Goal: Task Accomplishment & Management: Use online tool/utility

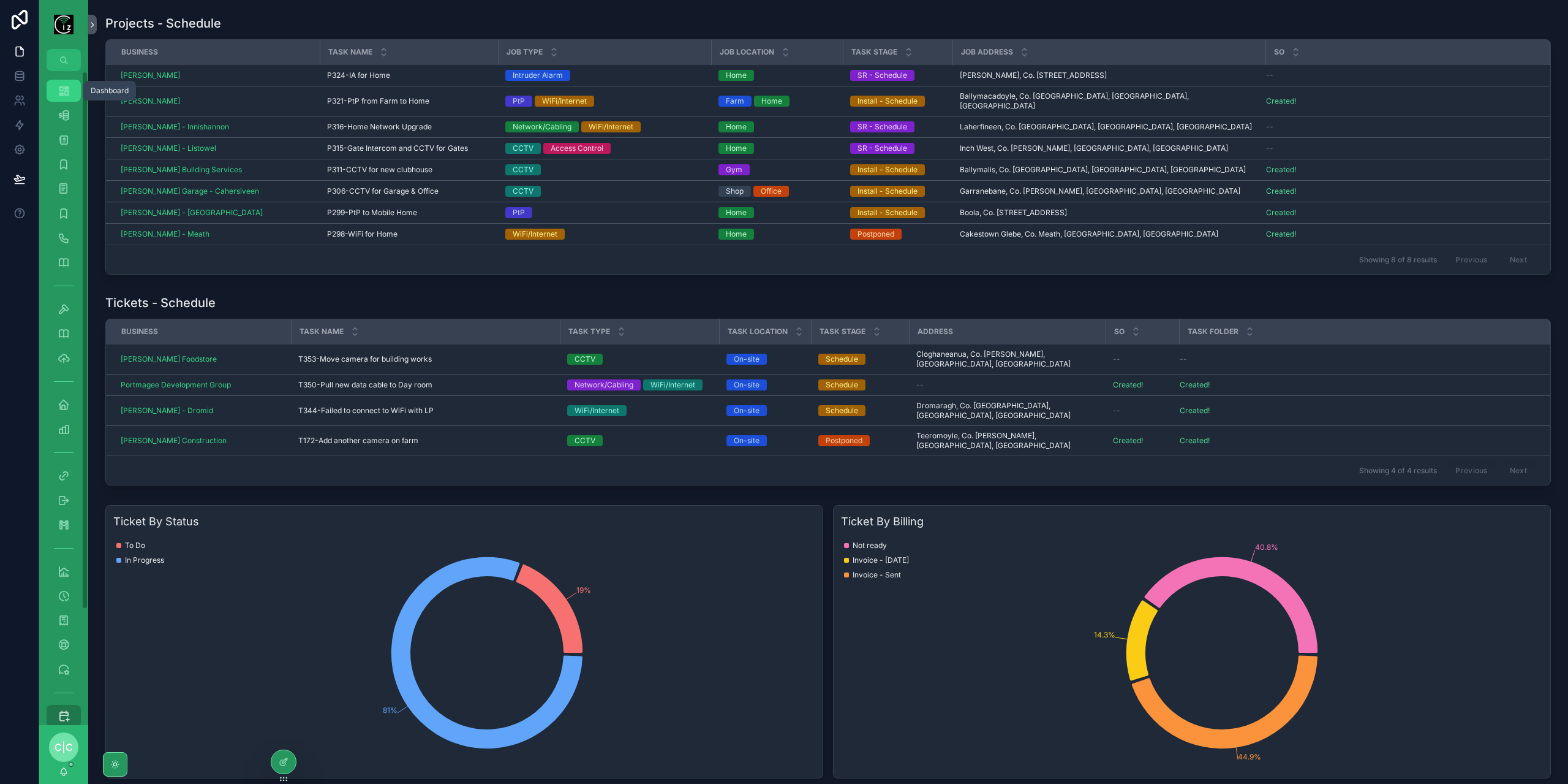
click at [60, 90] on icon "scrollable content" at bounding box center [63, 90] width 12 height 12
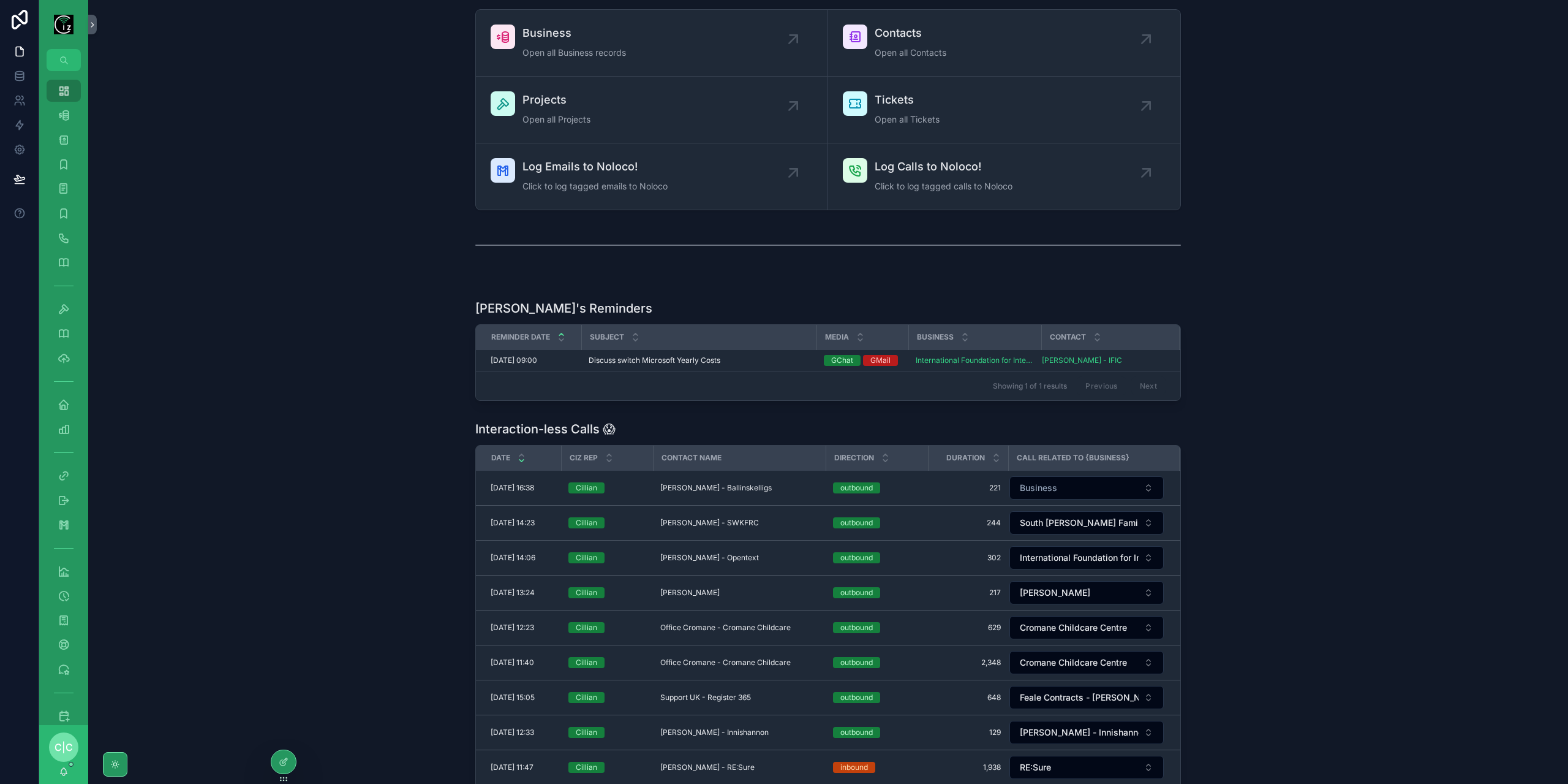
scroll to position [62, 0]
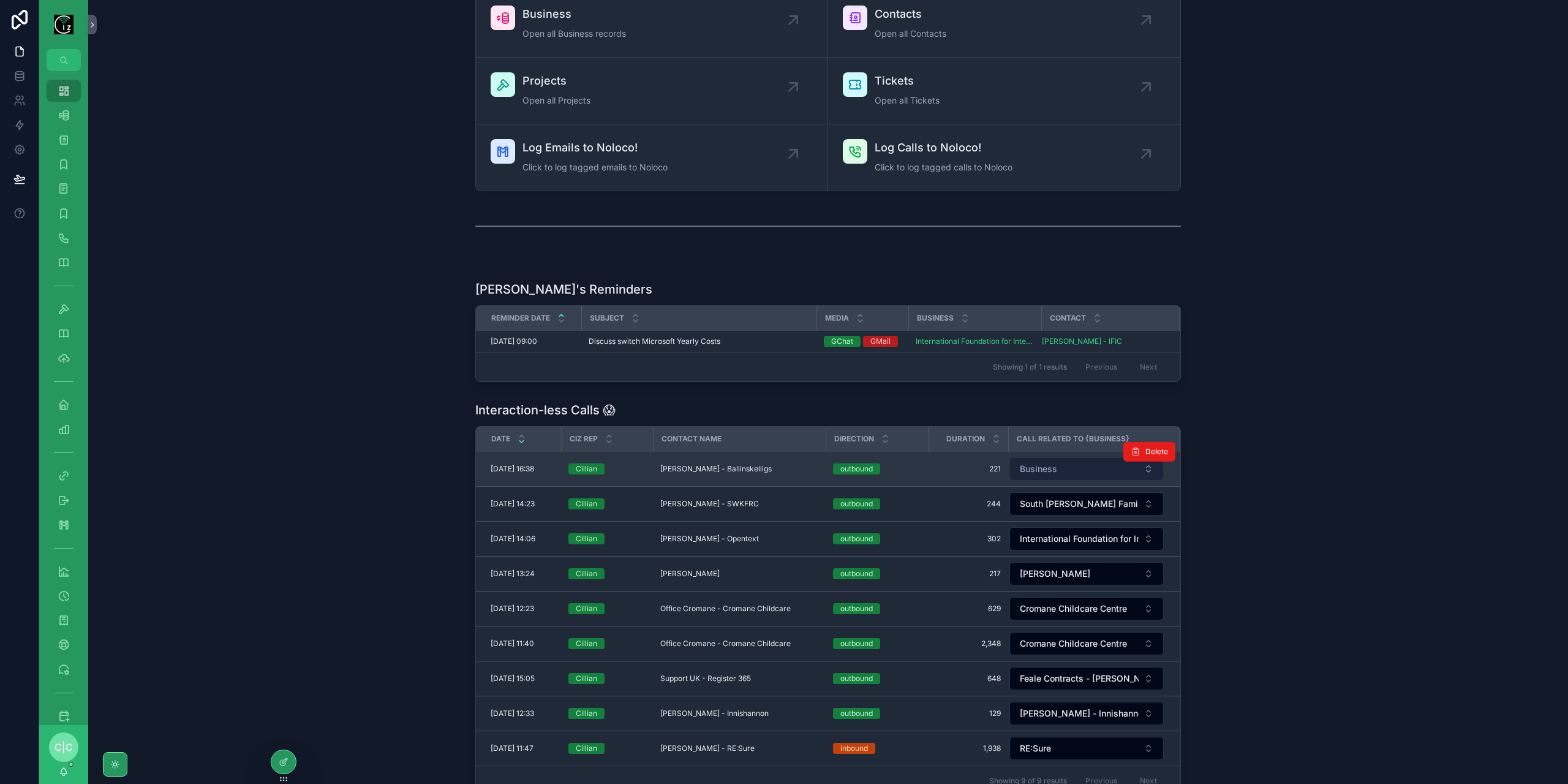
click at [1067, 467] on button "Business" at bounding box center [1086, 468] width 155 height 23
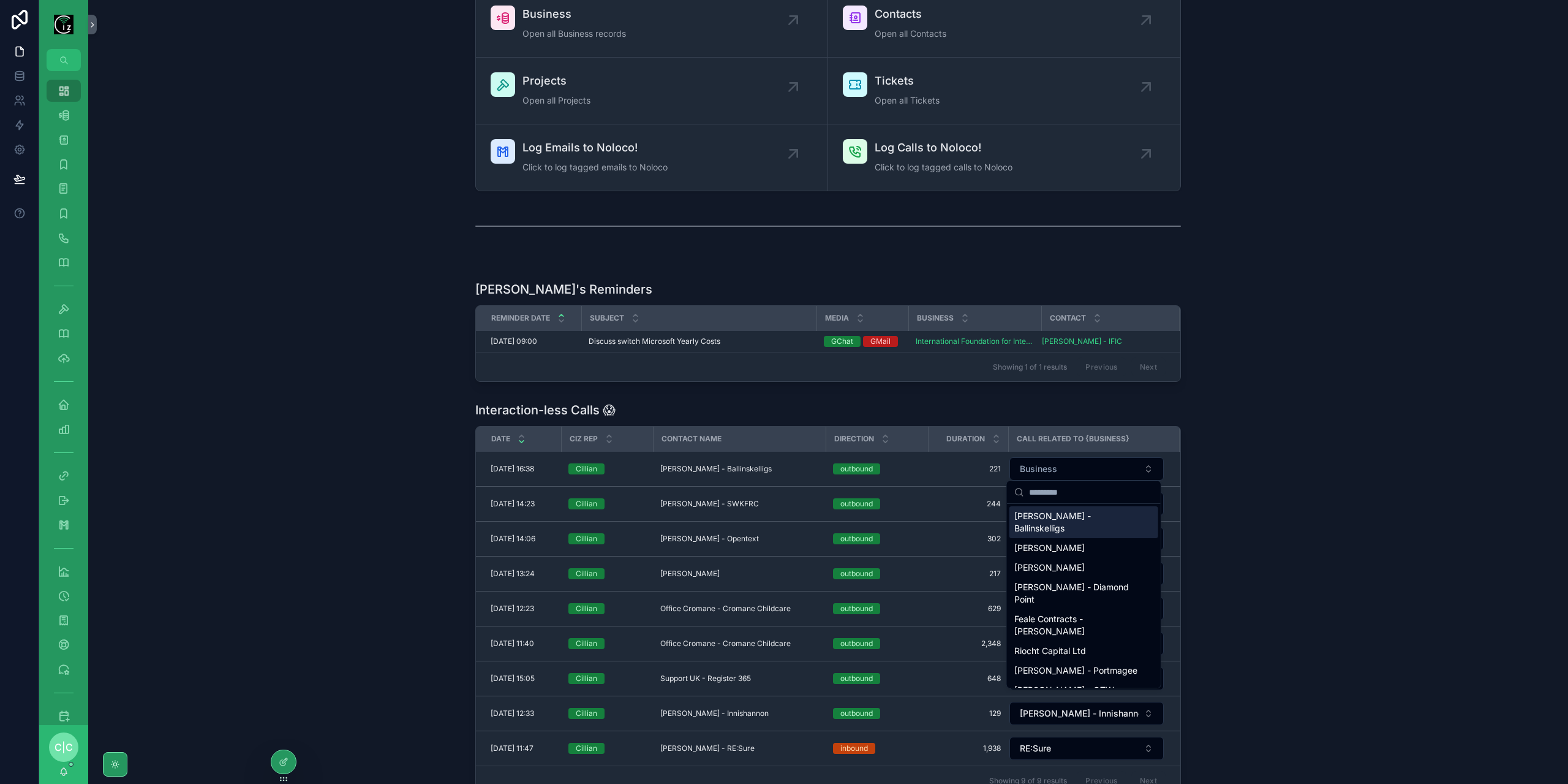
click at [1080, 515] on span "[PERSON_NAME] - Ballinskelligs" at bounding box center [1075, 522] width 124 height 24
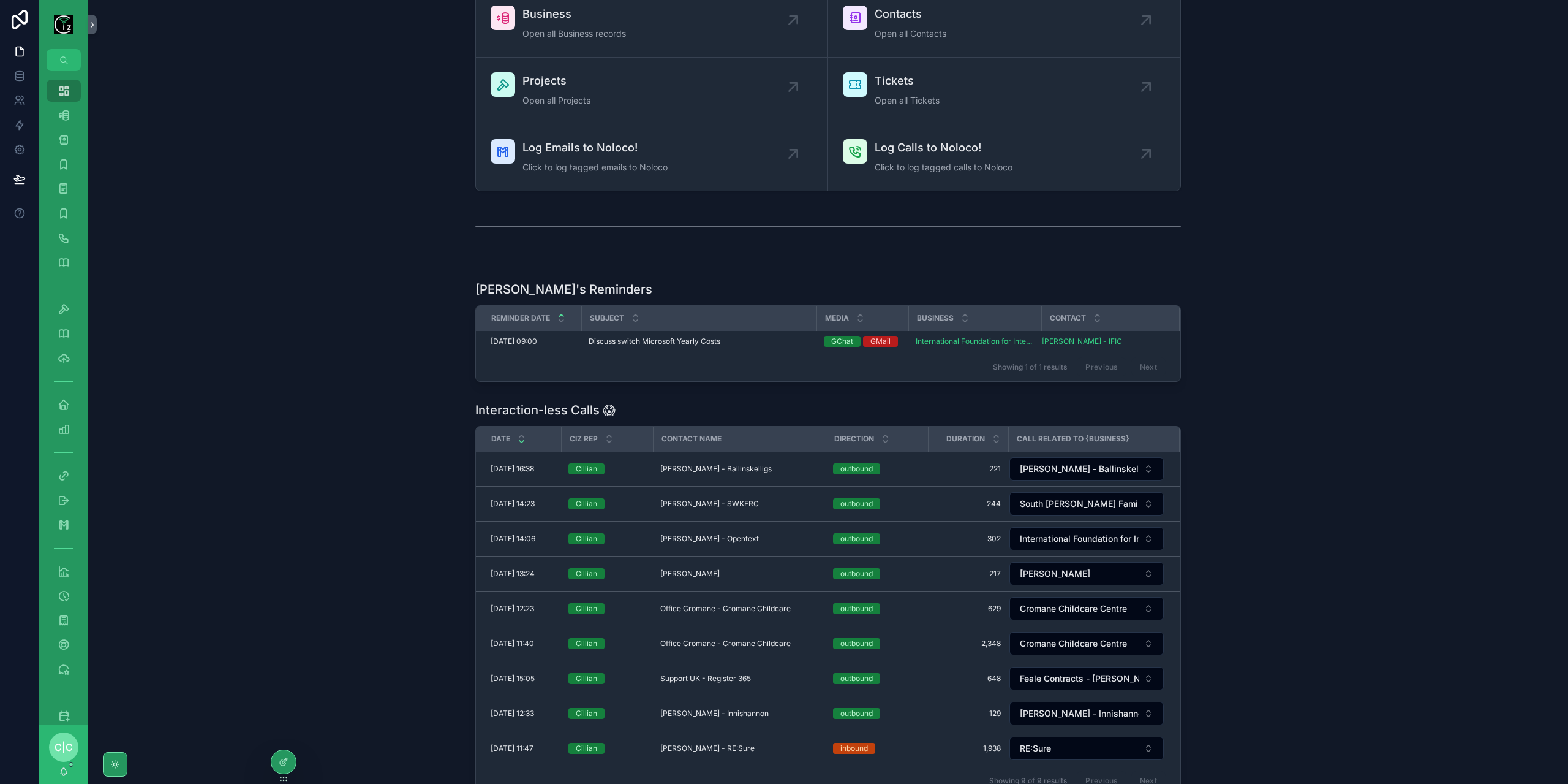
click at [295, 412] on div "Interaction-less Calls 😱 Date Ciz Rep Contact Name Direction Duration Call Rela…" at bounding box center [827, 598] width 1460 height 404
click at [935, 163] on span "Click to log tagged calls to Noloco" at bounding box center [944, 167] width 138 height 12
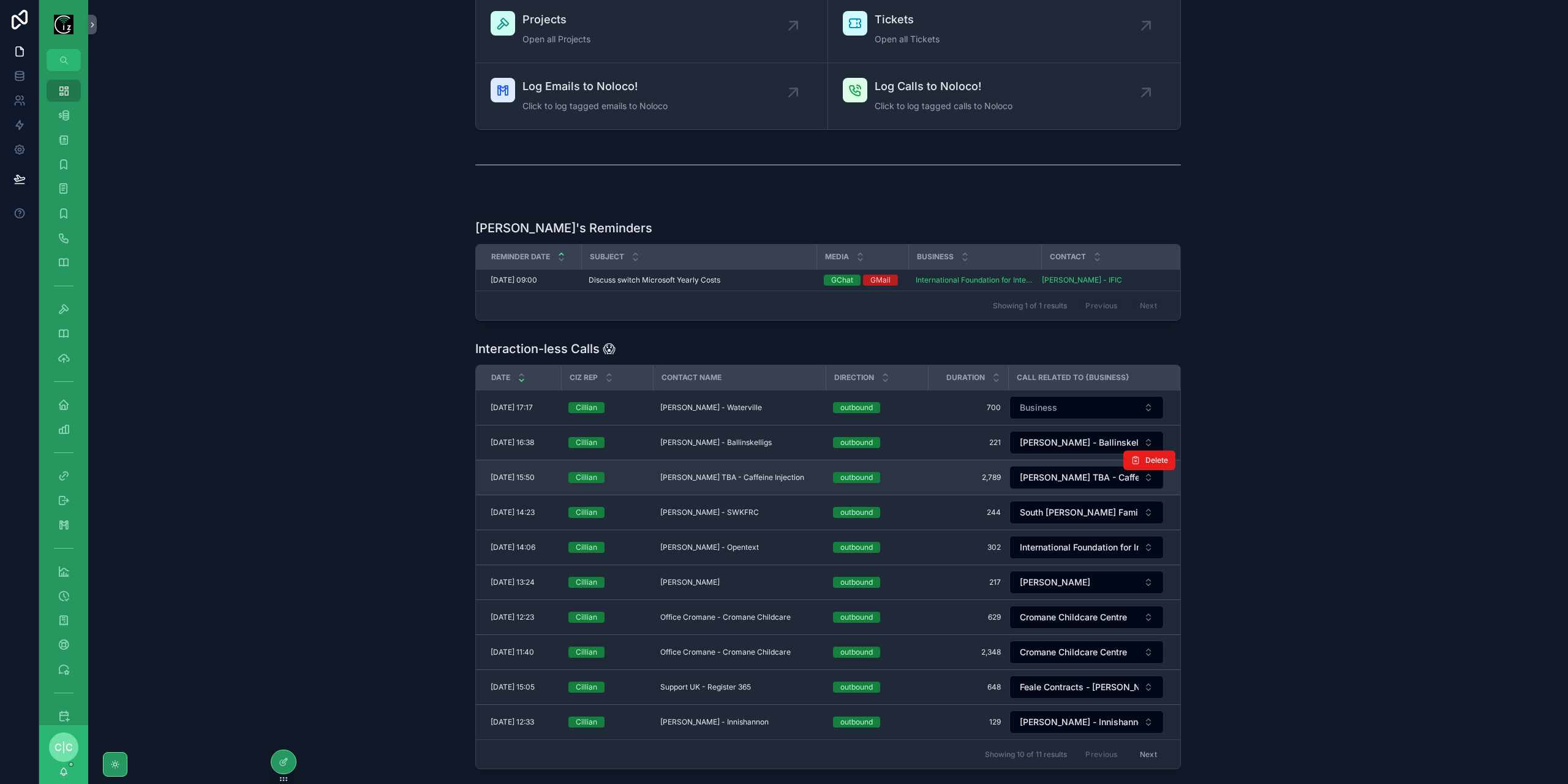
click at [720, 473] on span "[PERSON_NAME] TBA - Caffeine Injection" at bounding box center [732, 477] width 143 height 10
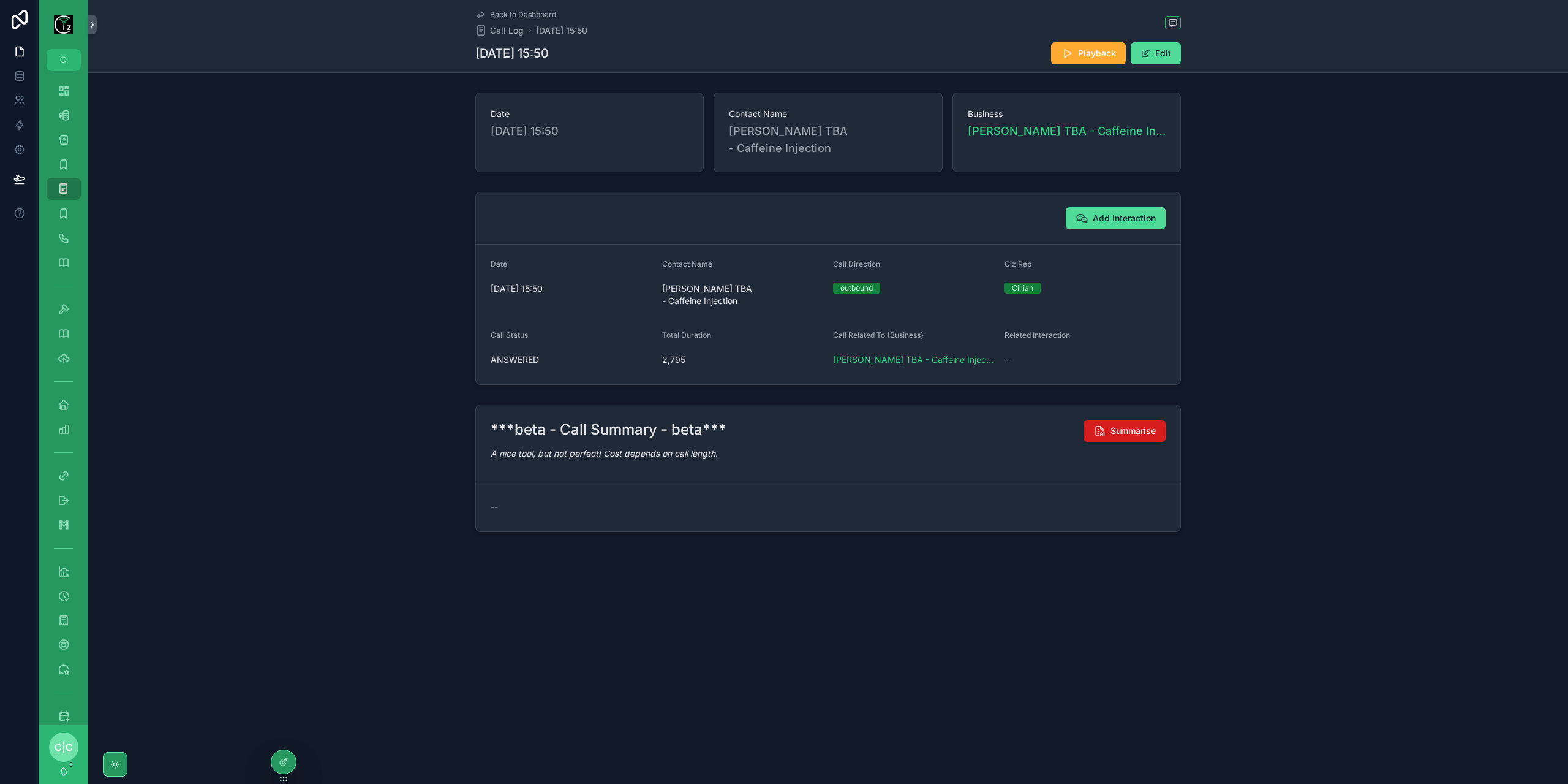
click at [1137, 424] on span "Summarise" at bounding box center [1133, 430] width 46 height 12
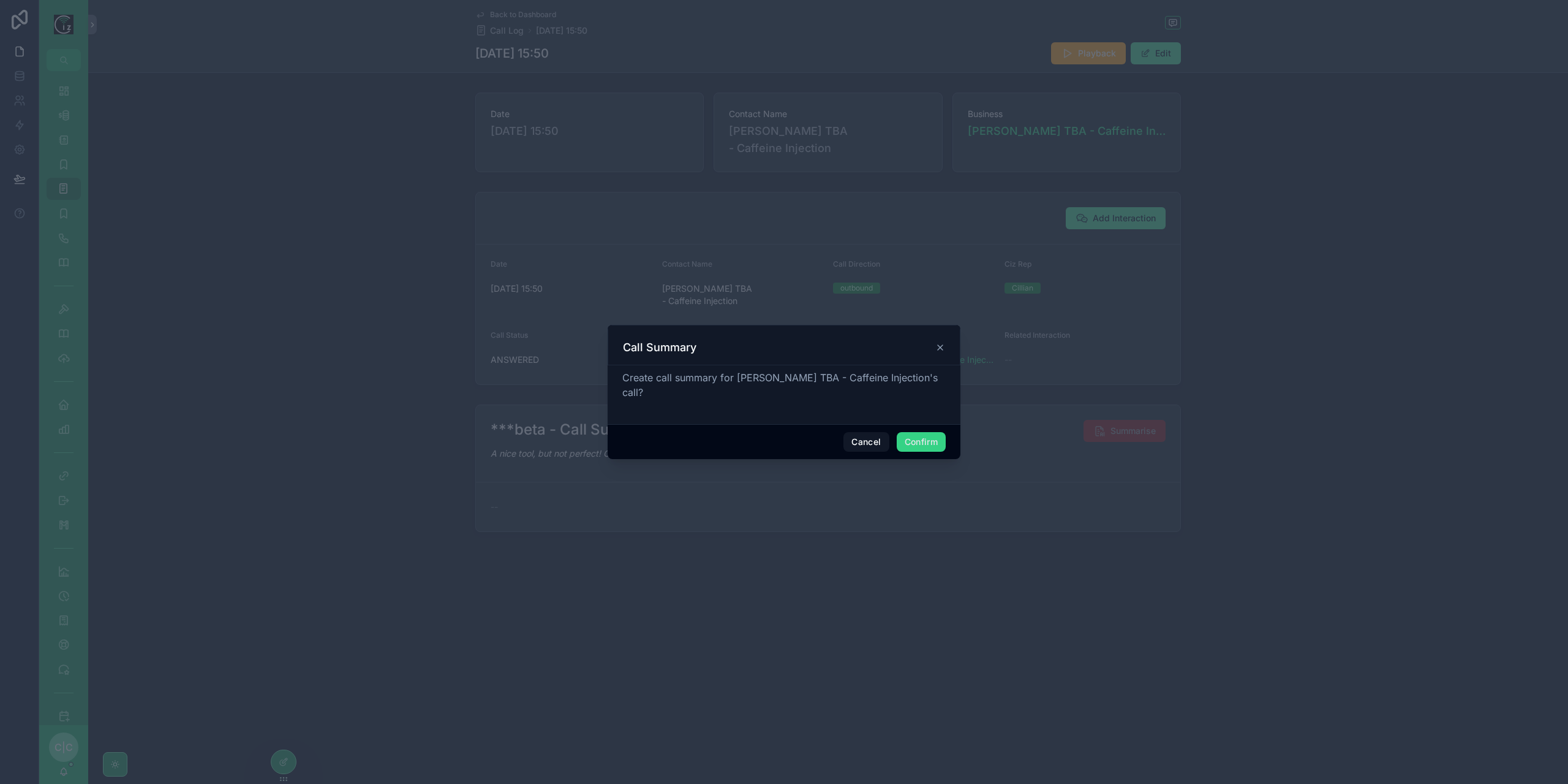
click at [930, 432] on button "Confirm" at bounding box center [920, 441] width 49 height 20
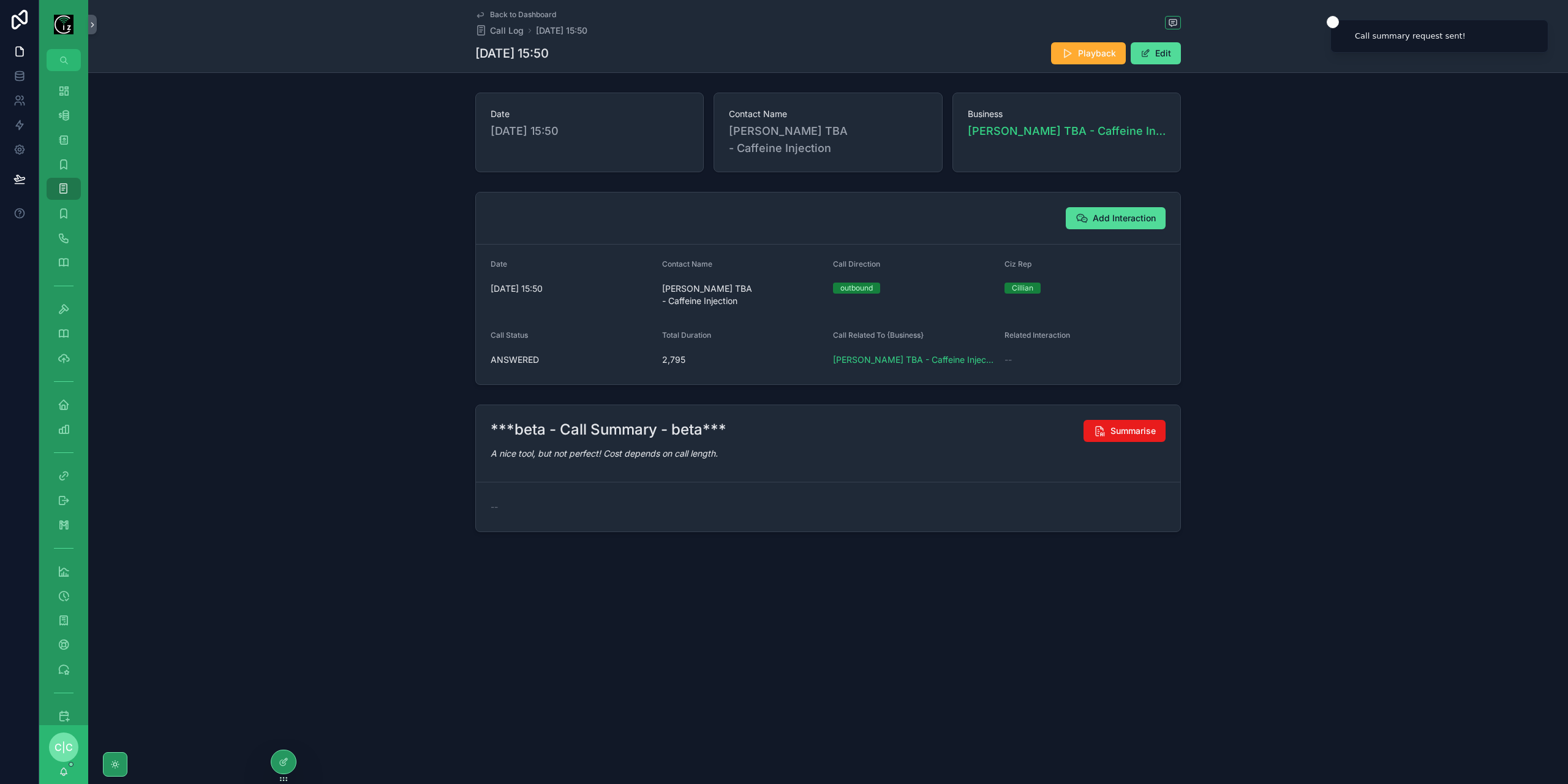
click at [523, 19] on span "Back to Dashboard" at bounding box center [523, 15] width 66 height 10
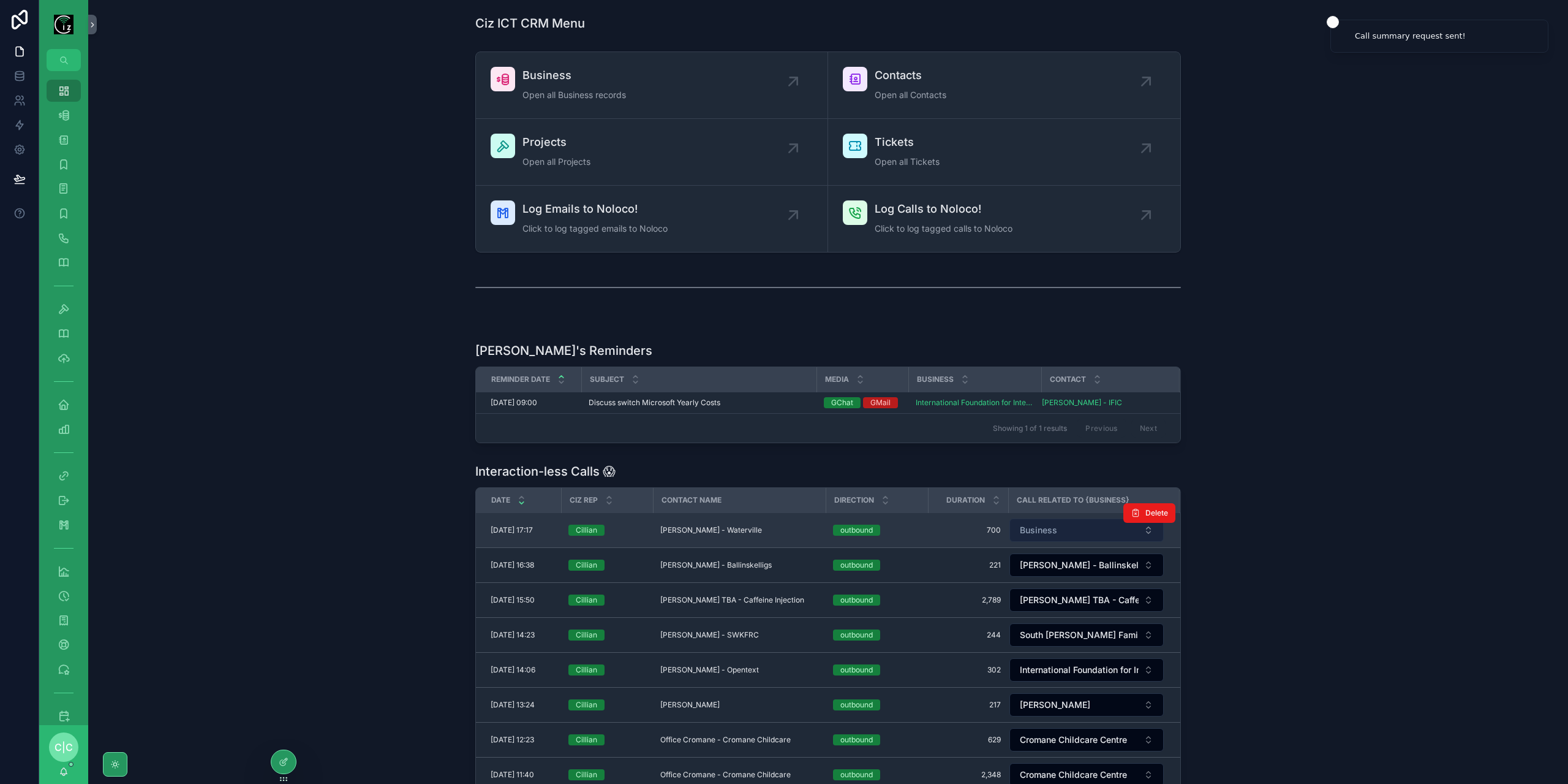
click at [1057, 528] on button "Business" at bounding box center [1086, 530] width 155 height 23
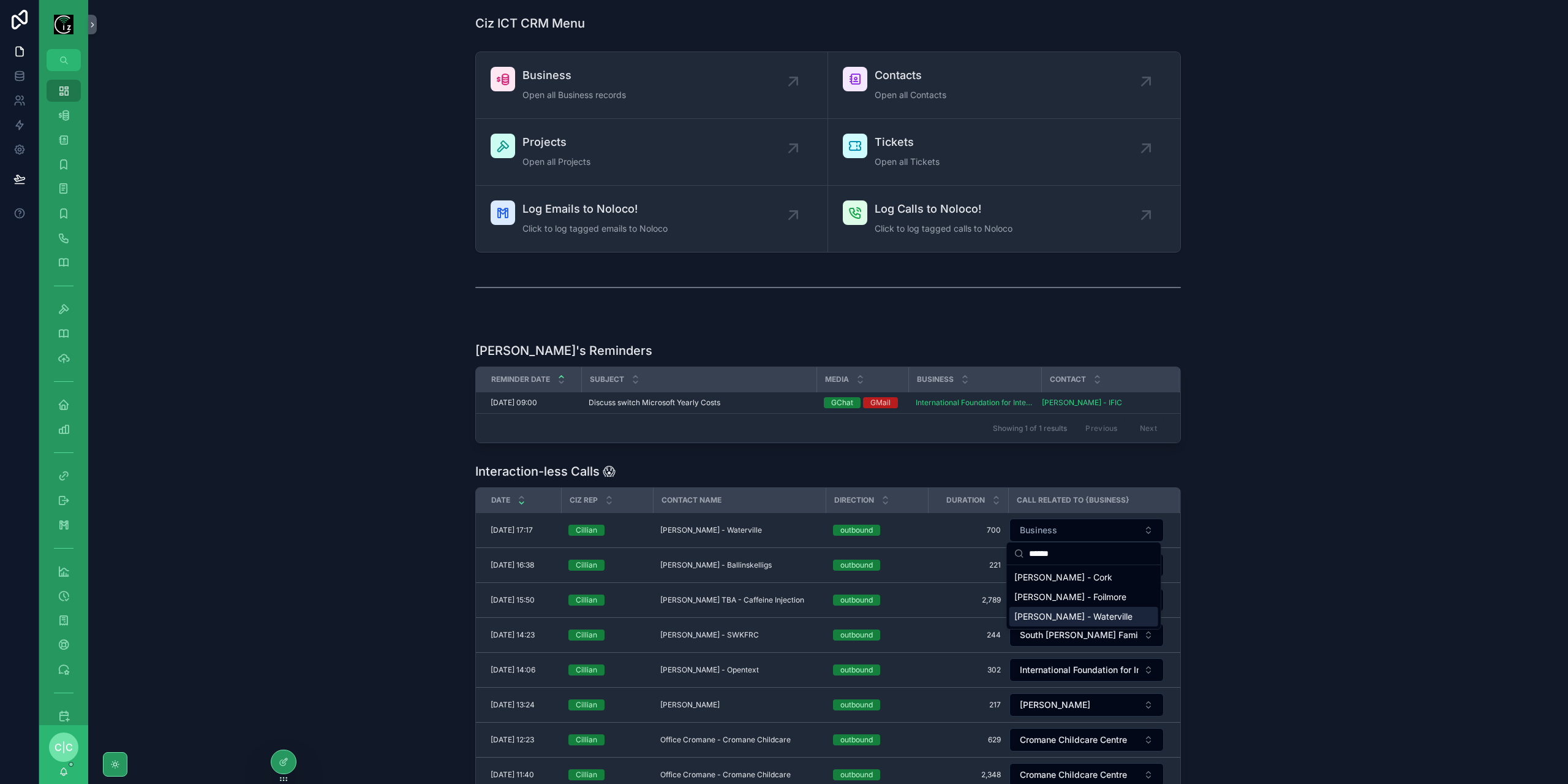
type input "******"
click at [1076, 623] on span "[PERSON_NAME] - Waterville" at bounding box center [1072, 616] width 118 height 12
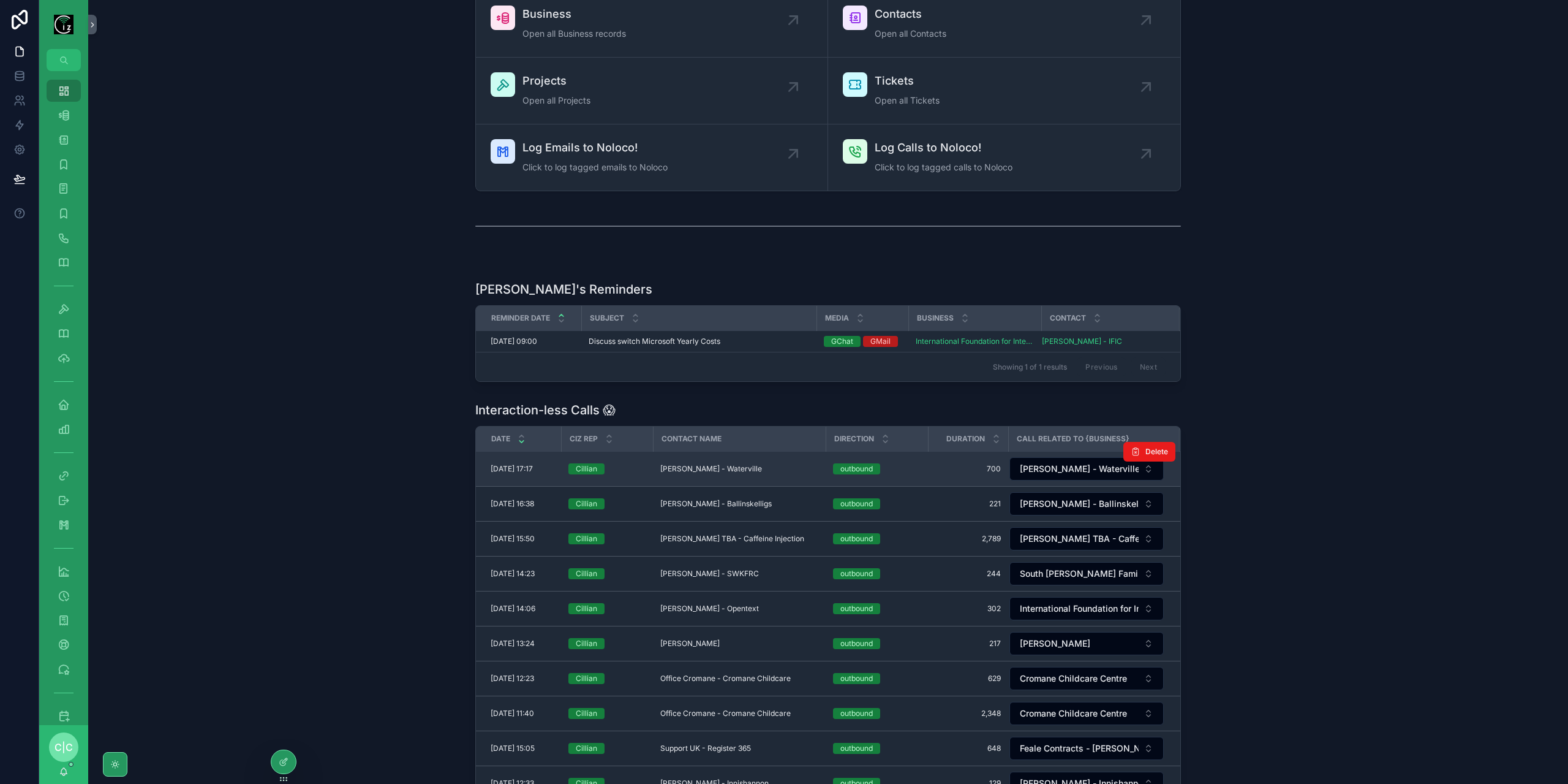
click at [696, 469] on span "[PERSON_NAME] - Waterville" at bounding box center [711, 469] width 102 height 10
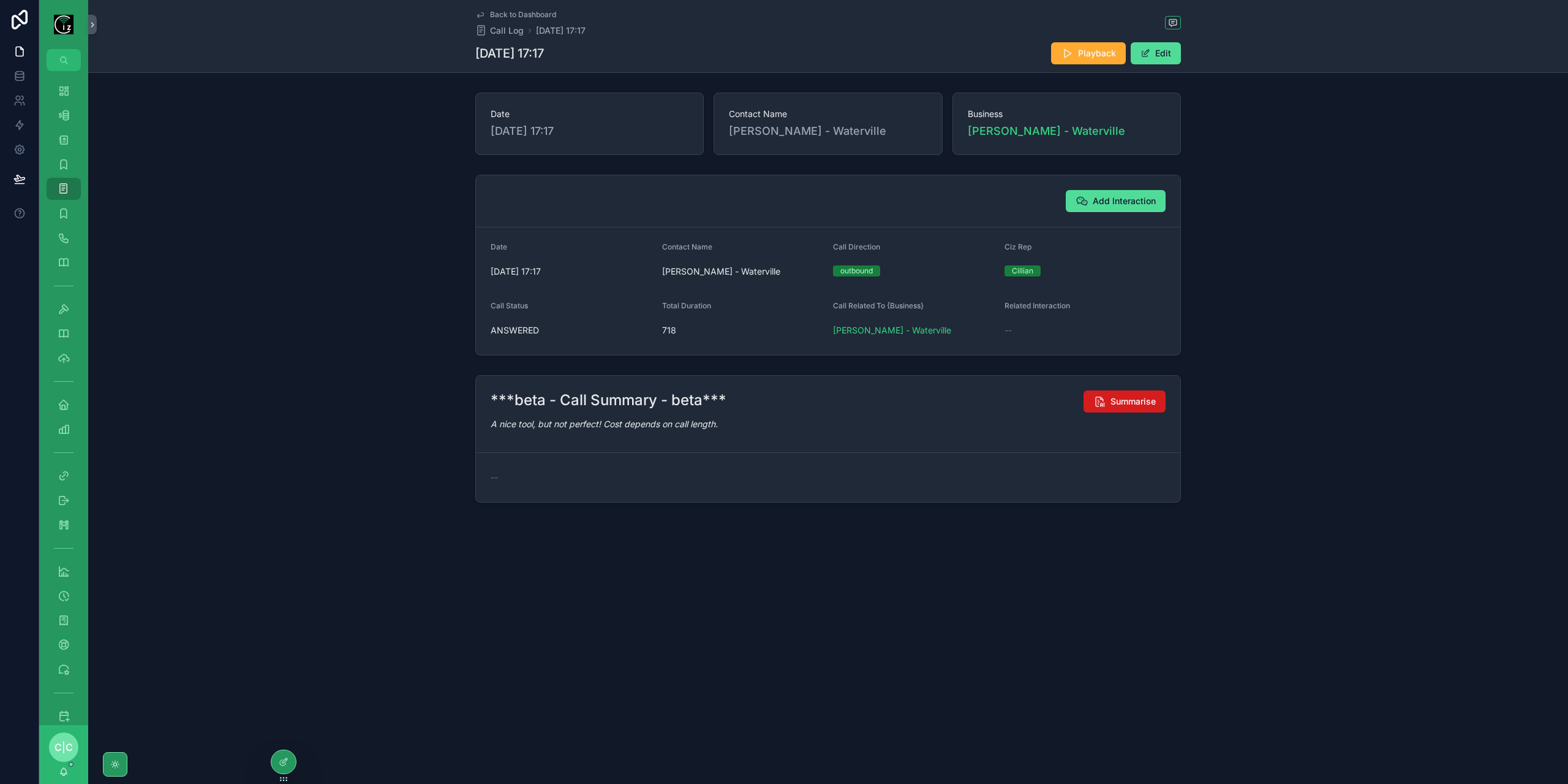
click at [1142, 398] on span "Summarise" at bounding box center [1133, 401] width 46 height 12
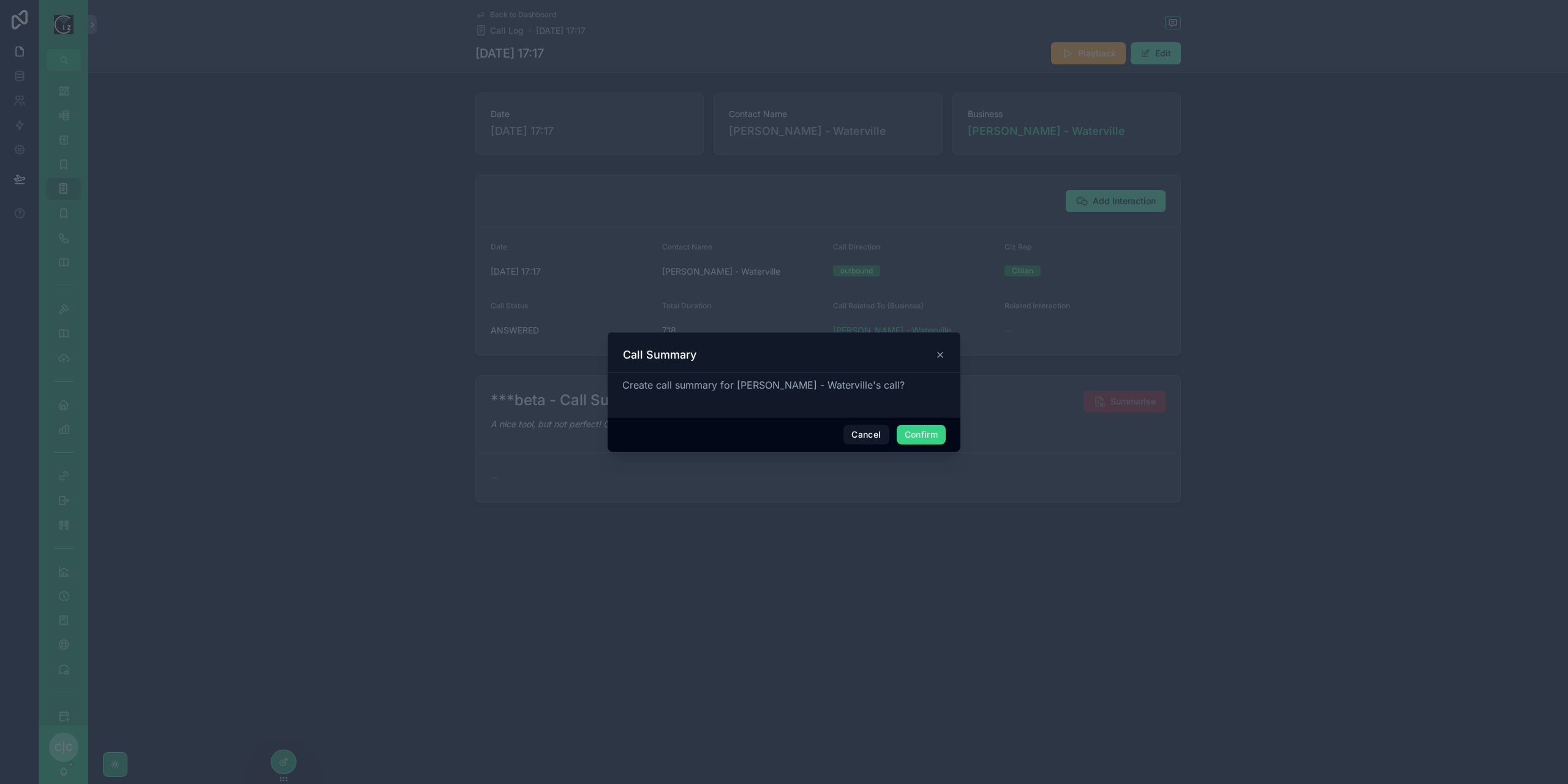
click at [914, 424] on button "Confirm" at bounding box center [920, 433] width 49 height 20
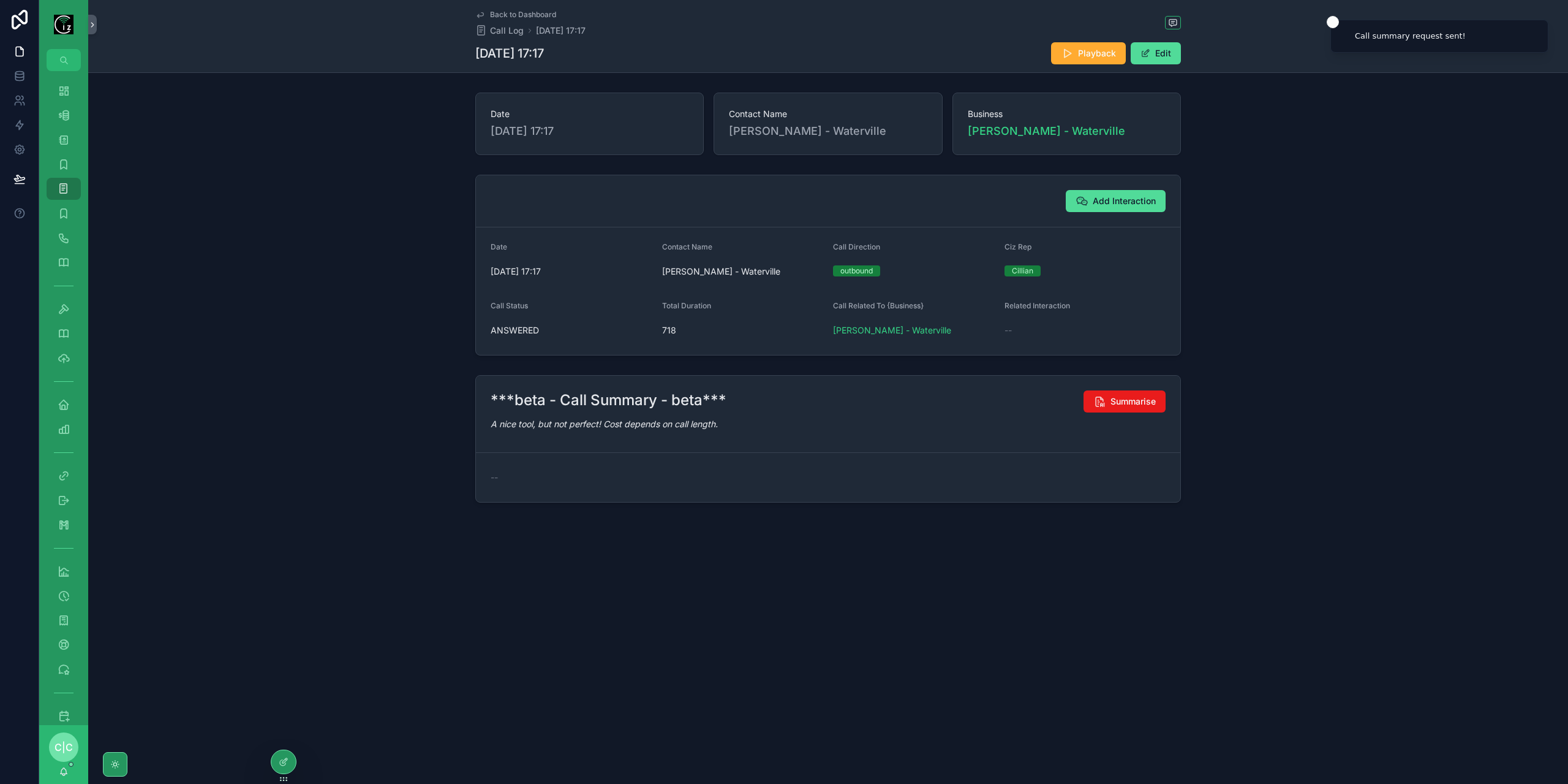
click at [511, 7] on div "Back to Dashboard Call Log [DATE] 17:17 [DATE] 17:17 Playback Edit" at bounding box center [827, 36] width 705 height 73
click at [511, 13] on span "Back to Dashboard" at bounding box center [523, 15] width 66 height 10
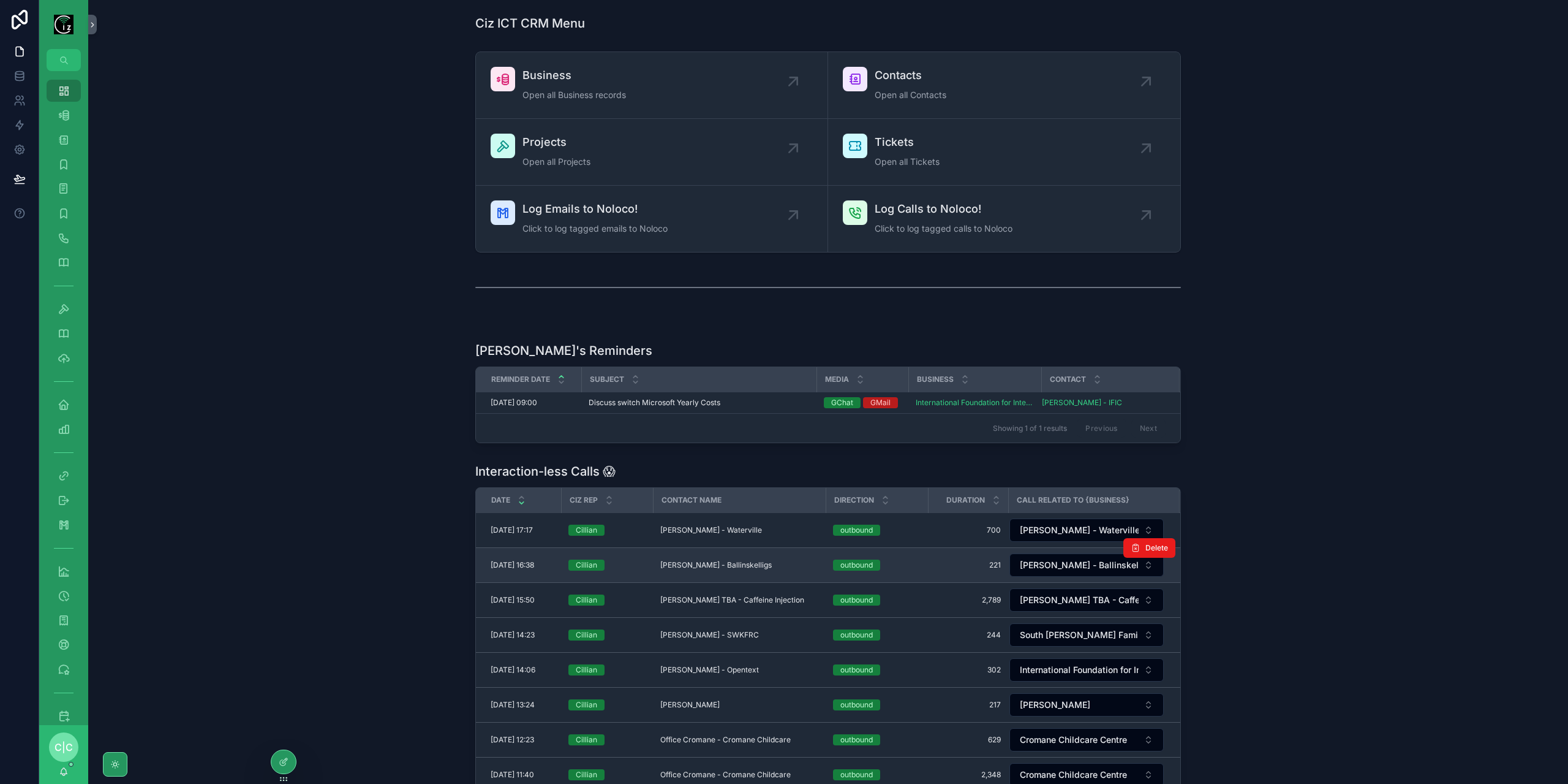
click at [735, 566] on span "[PERSON_NAME] - Ballinskelligs" at bounding box center [716, 565] width 112 height 10
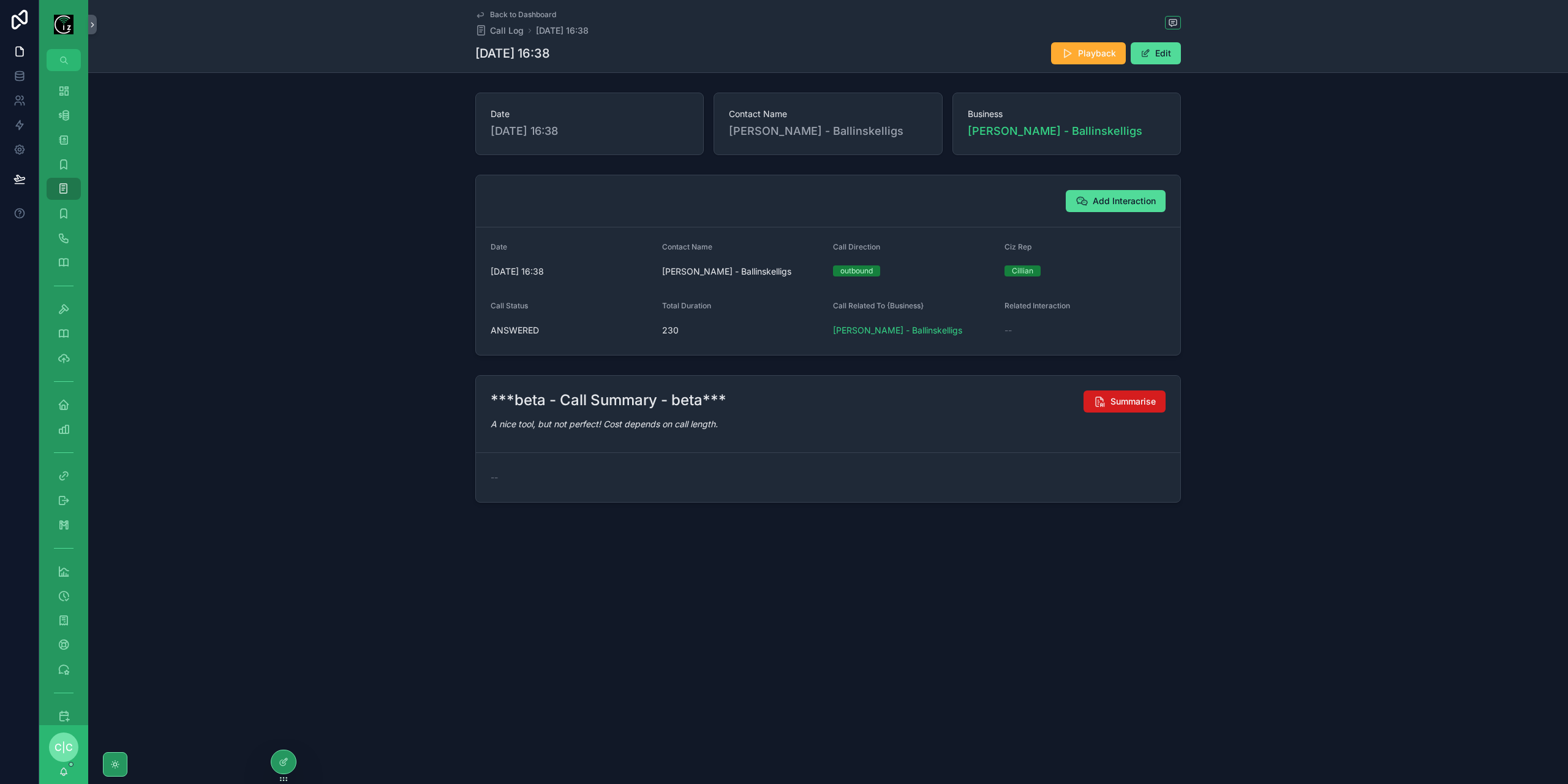
click at [1121, 405] on span "Summarise" at bounding box center [1133, 401] width 46 height 12
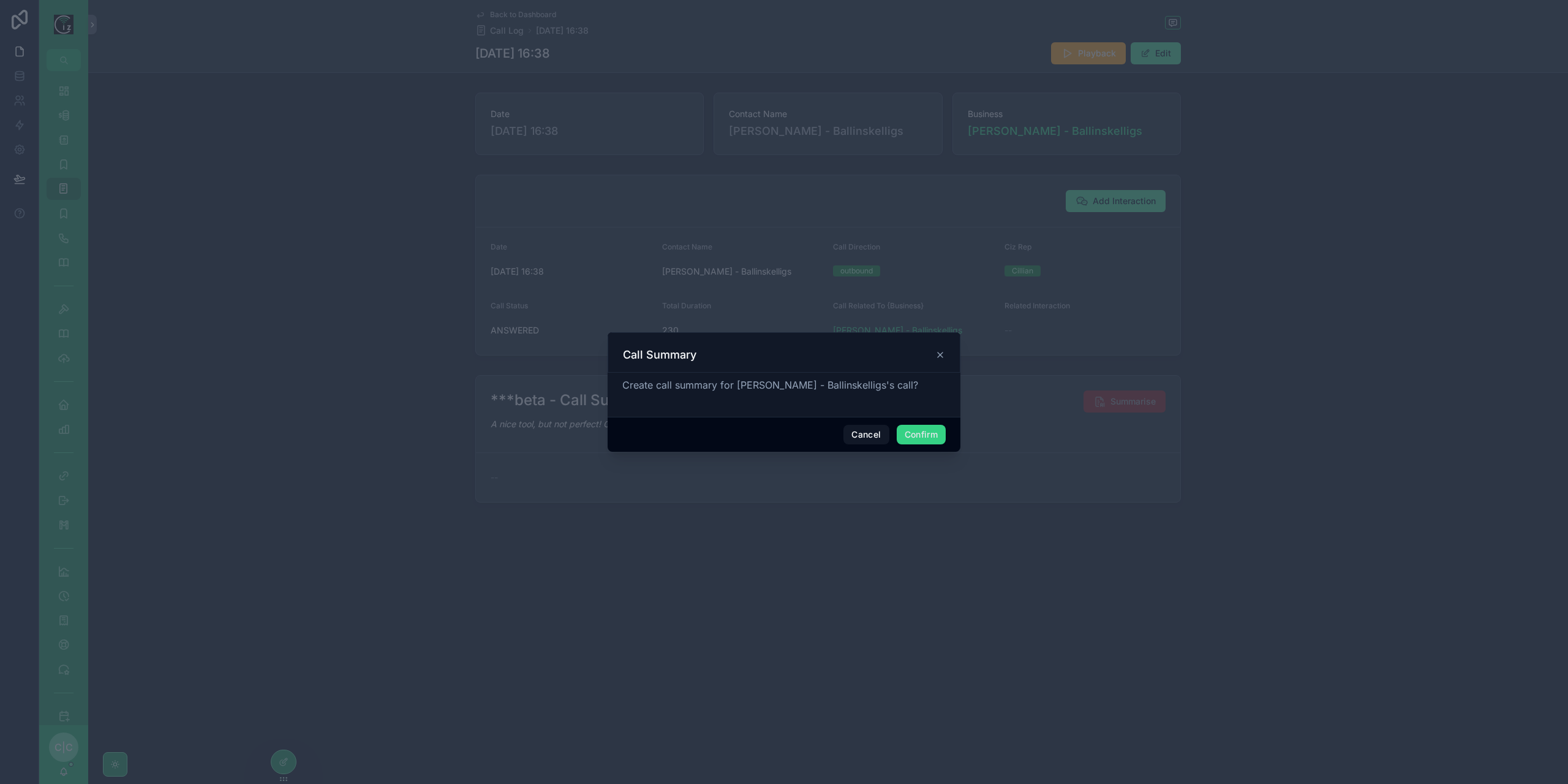
click at [921, 435] on button "Confirm" at bounding box center [920, 433] width 49 height 20
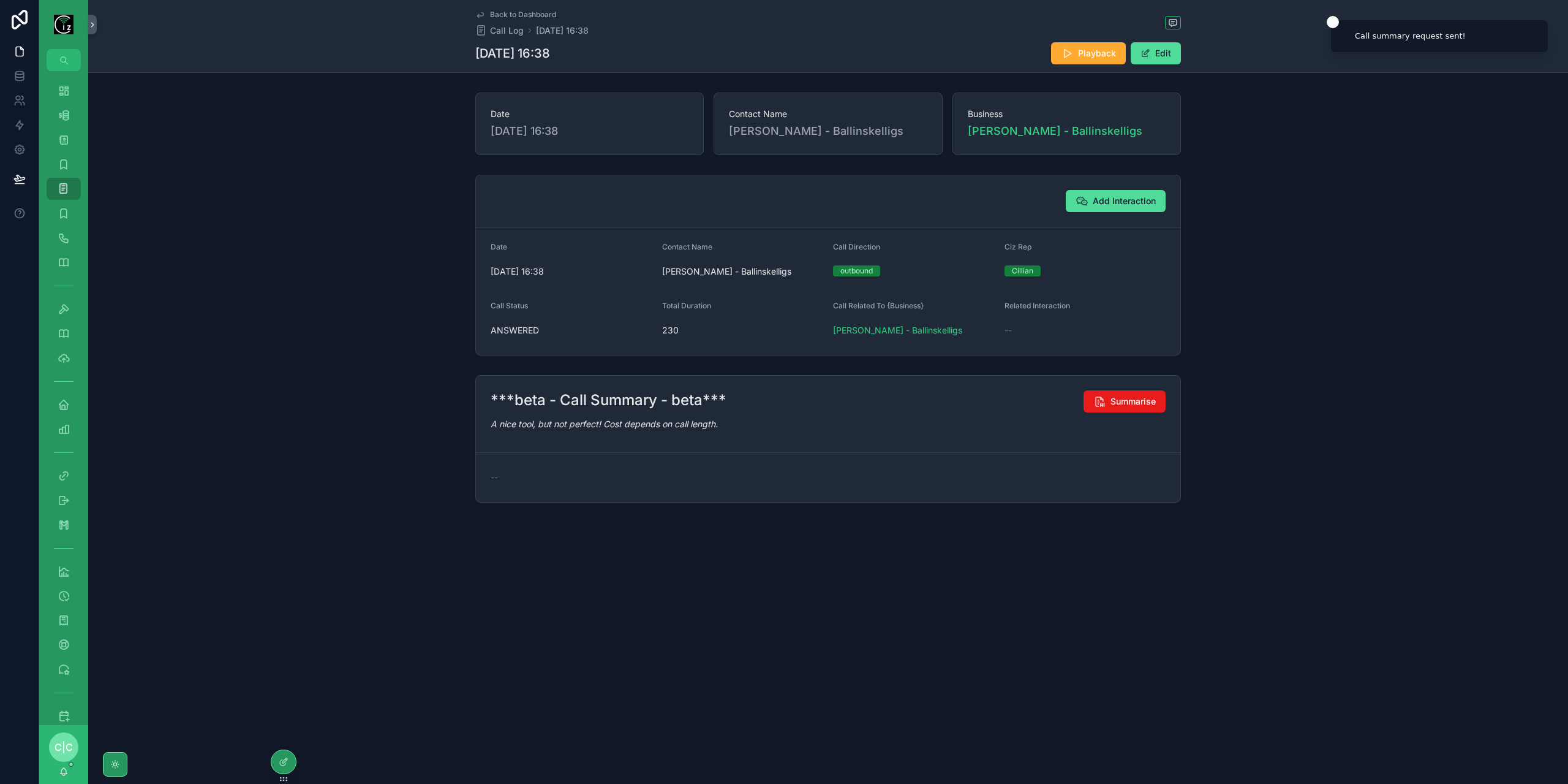
click at [487, 13] on link "Back to Dashboard" at bounding box center [515, 15] width 81 height 10
